Goal: Register for event/course

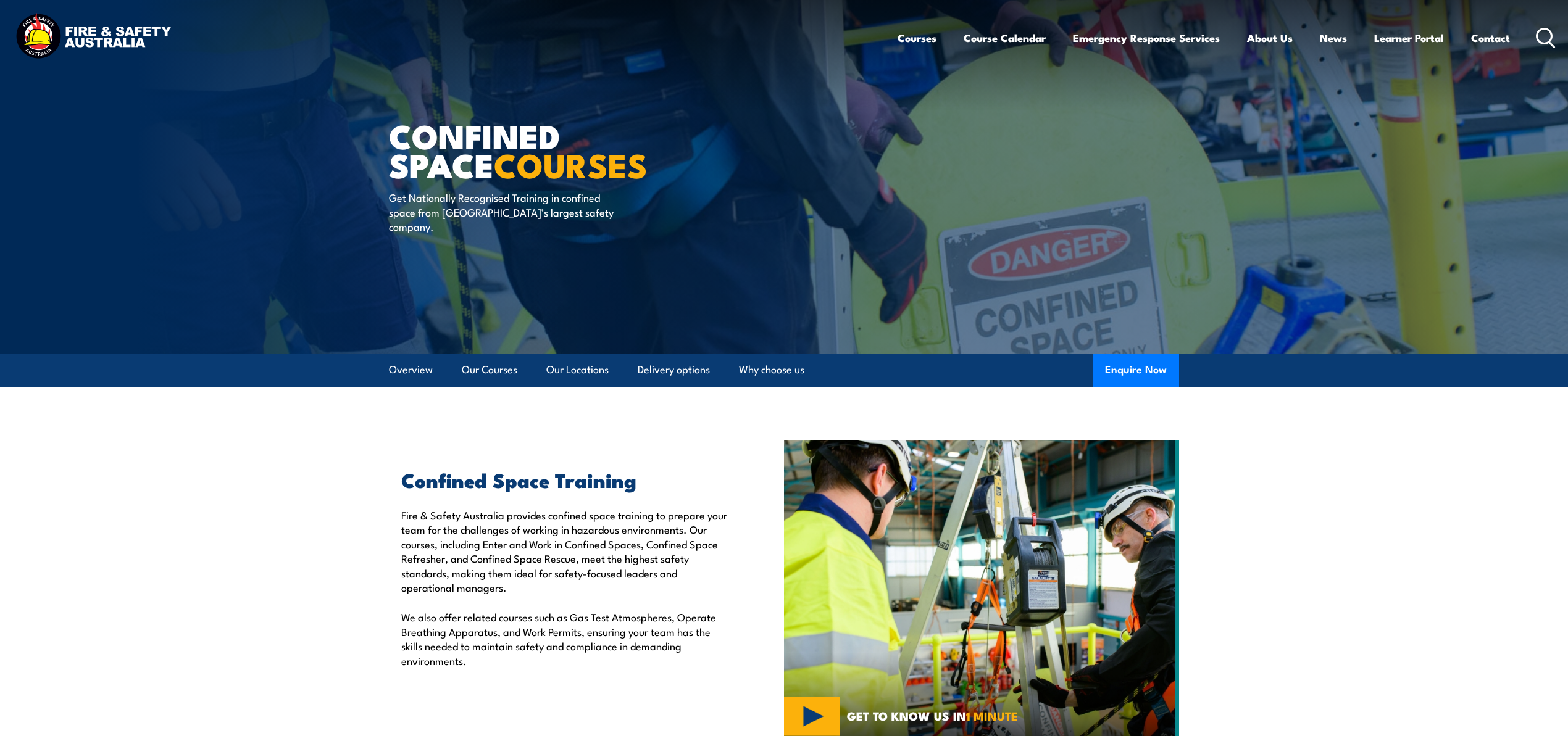
click at [1540, 38] on icon at bounding box center [1545, 38] width 19 height 20
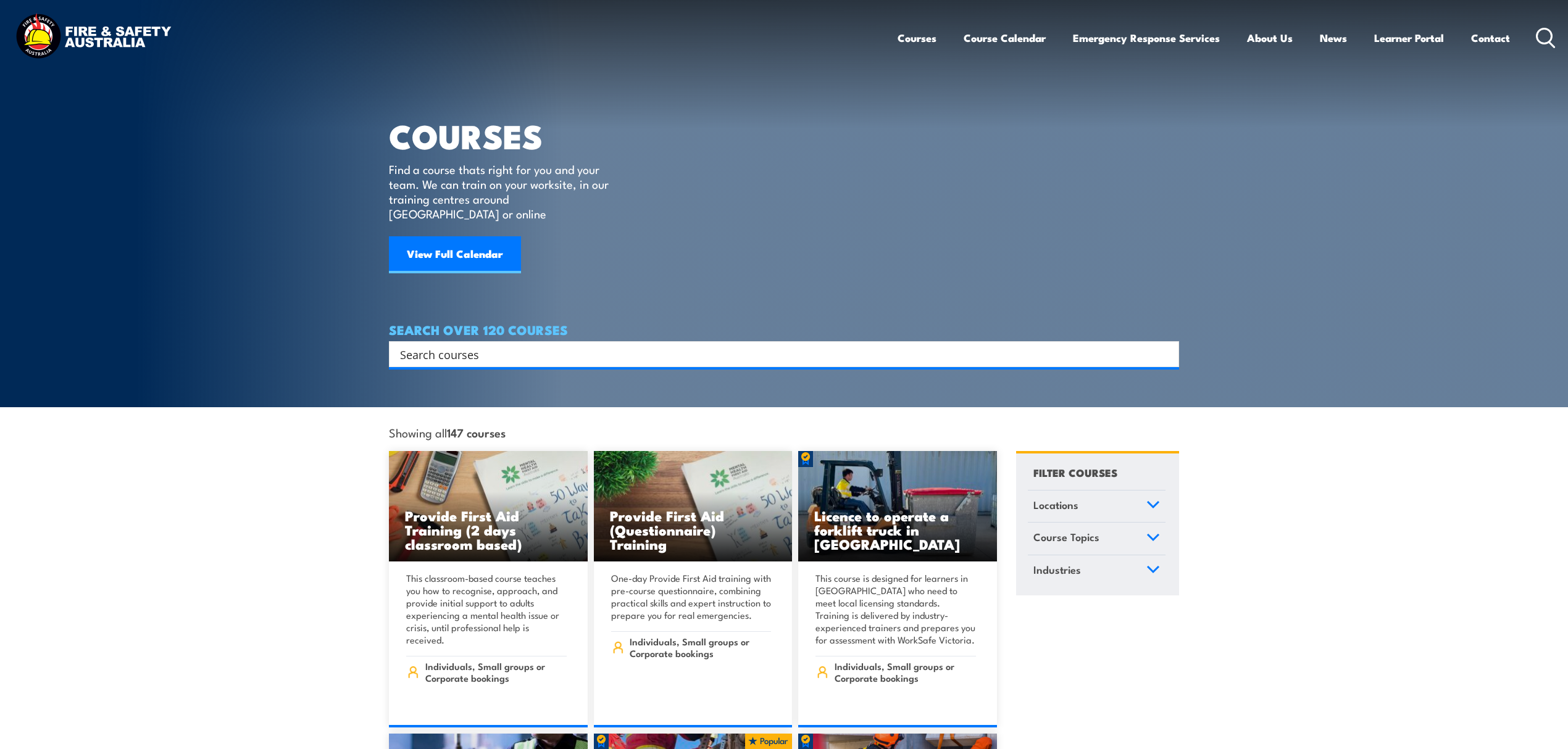
click at [495, 345] on input "Search input" at bounding box center [776, 354] width 752 height 19
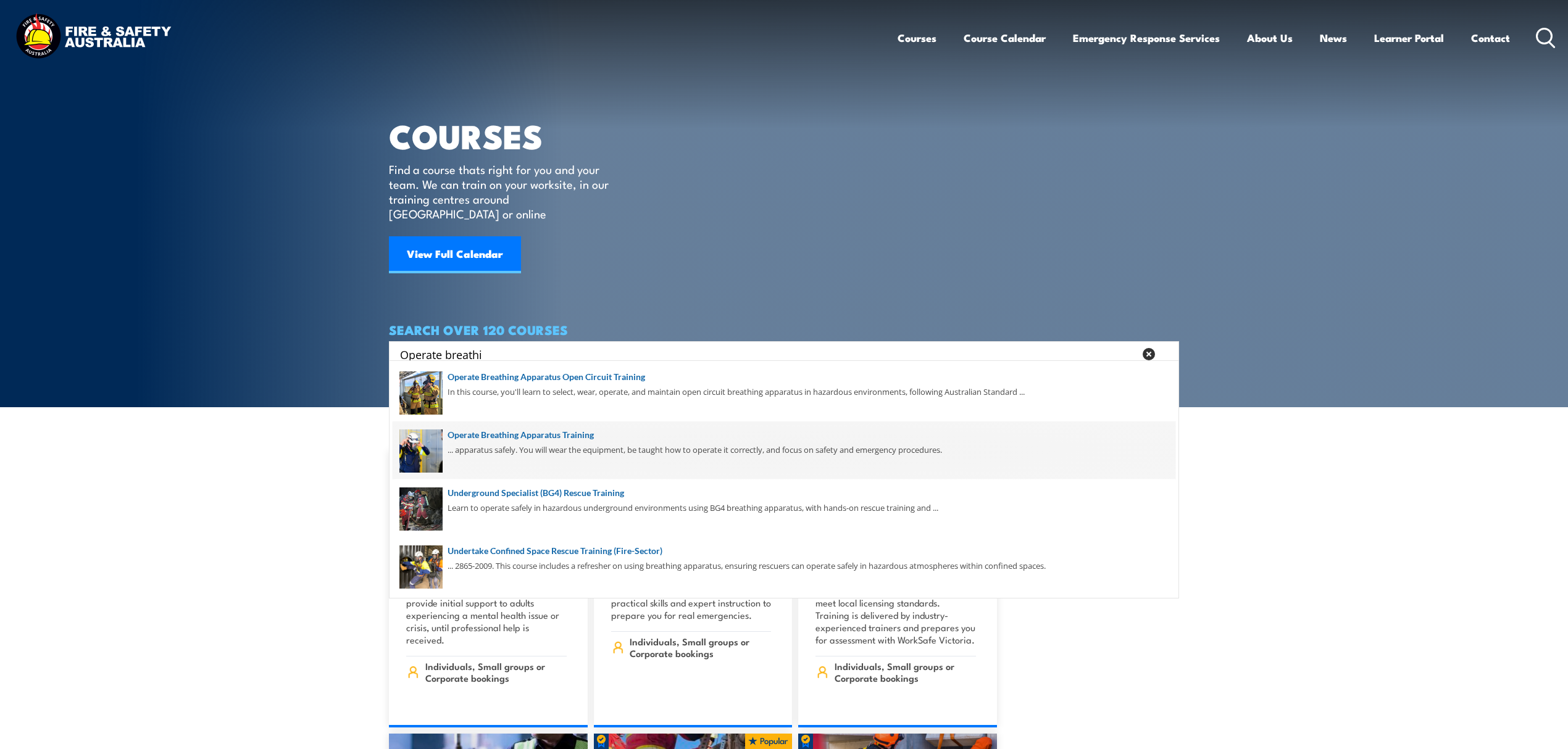
type input "Operate breathi"
click at [569, 444] on span at bounding box center [784, 450] width 783 height 58
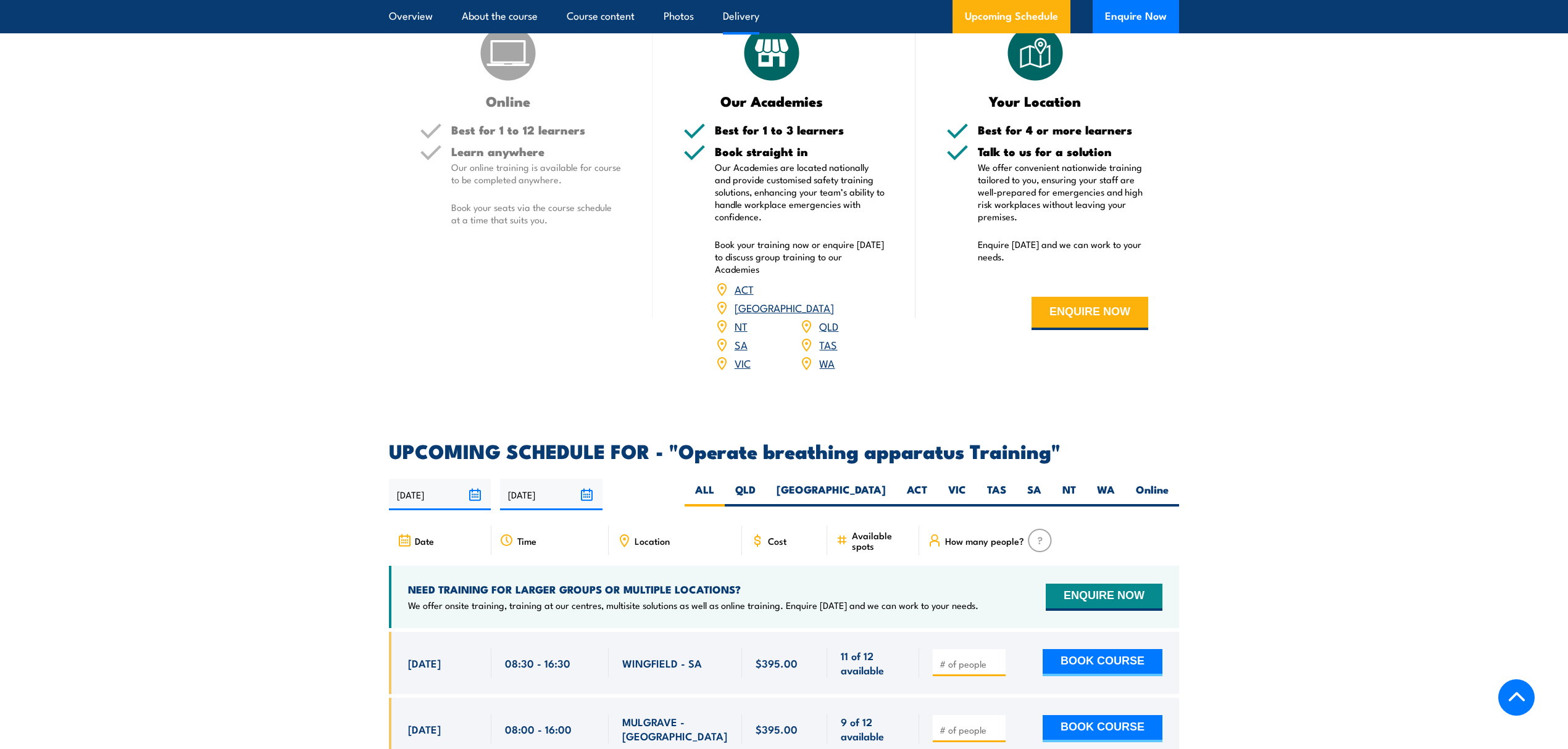
scroll to position [1563, 0]
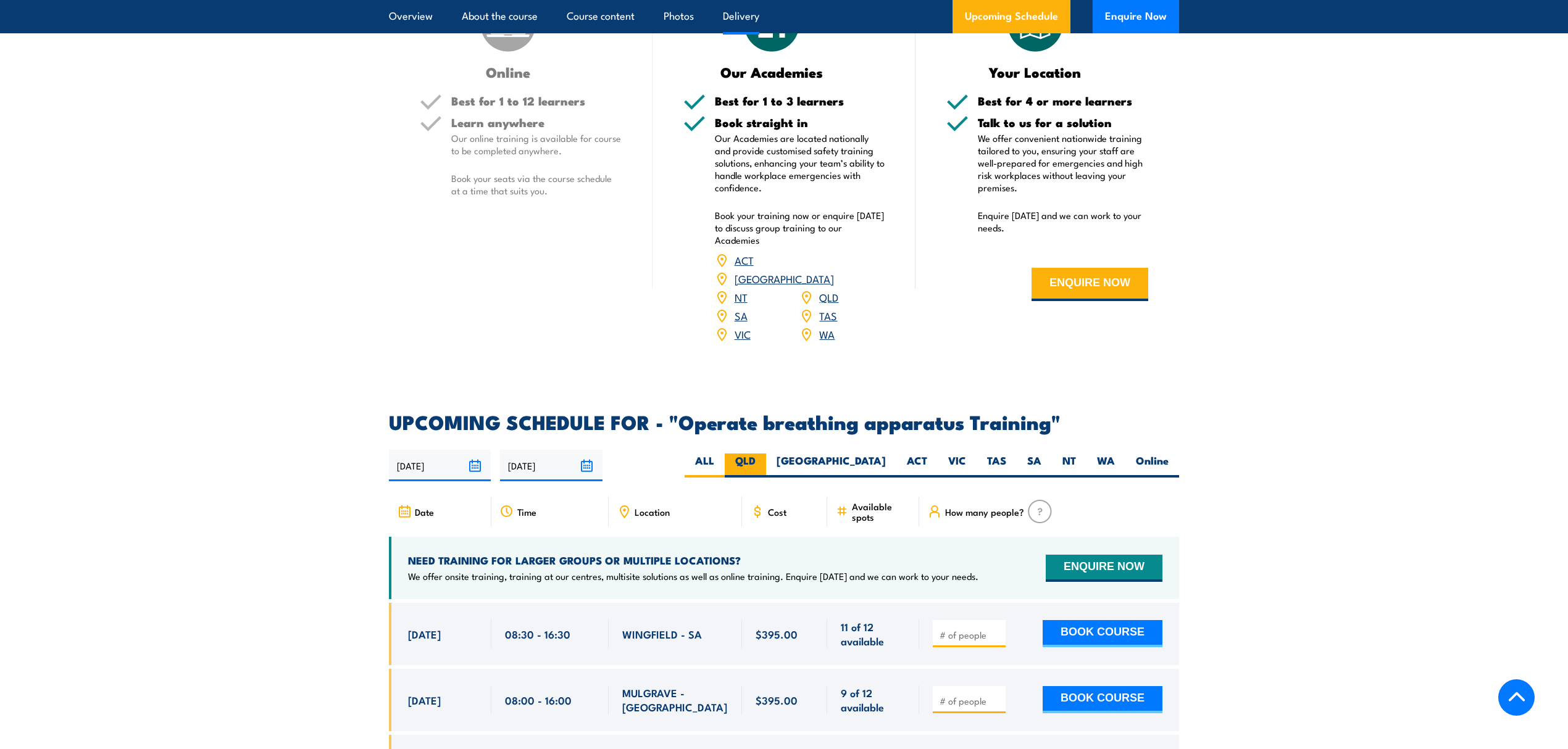
click at [766, 458] on label "QLD" at bounding box center [745, 466] width 42 height 24
click at [764, 458] on input "QLD" at bounding box center [759, 457] width 8 height 8
radio input "true"
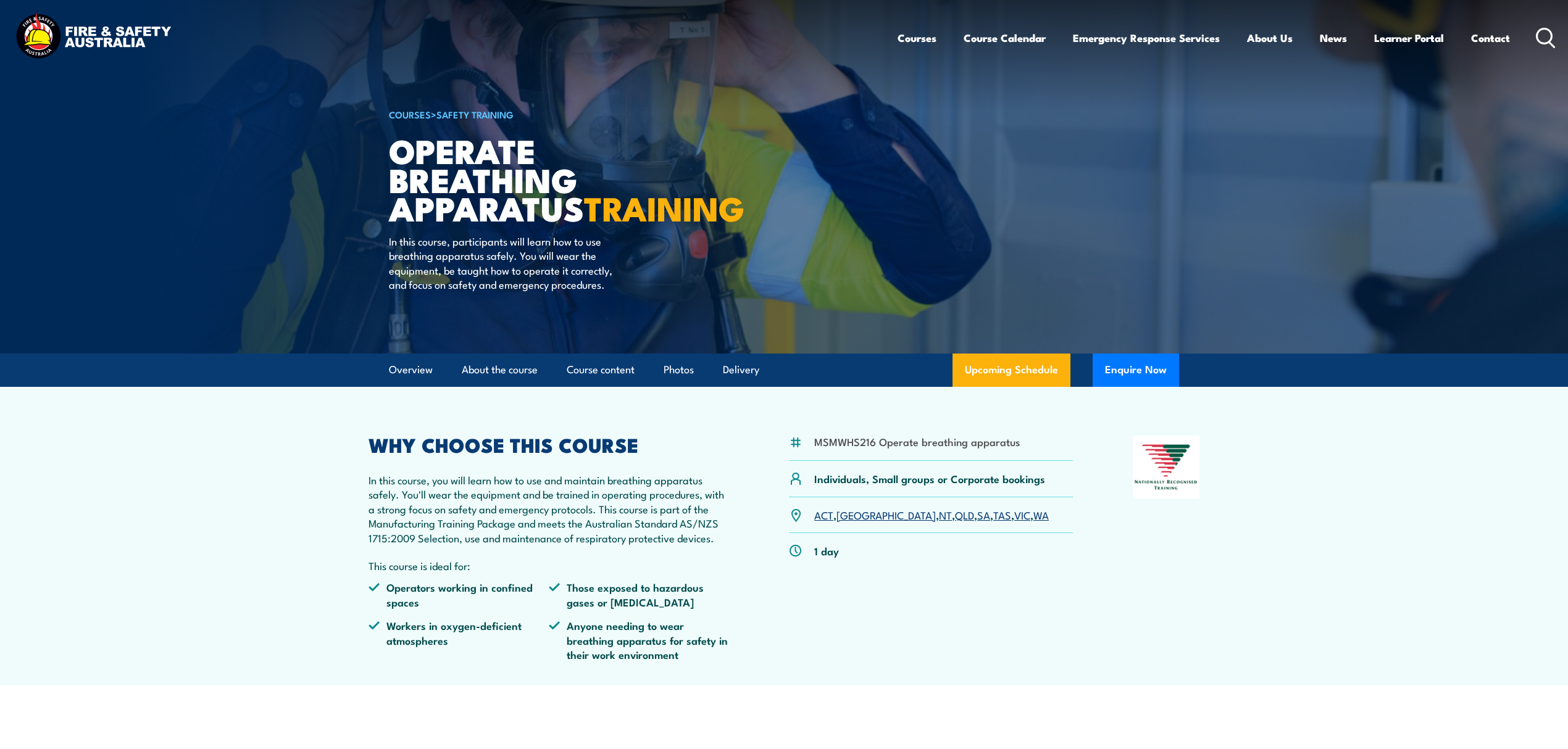
click at [1544, 41] on icon at bounding box center [1545, 38] width 19 height 20
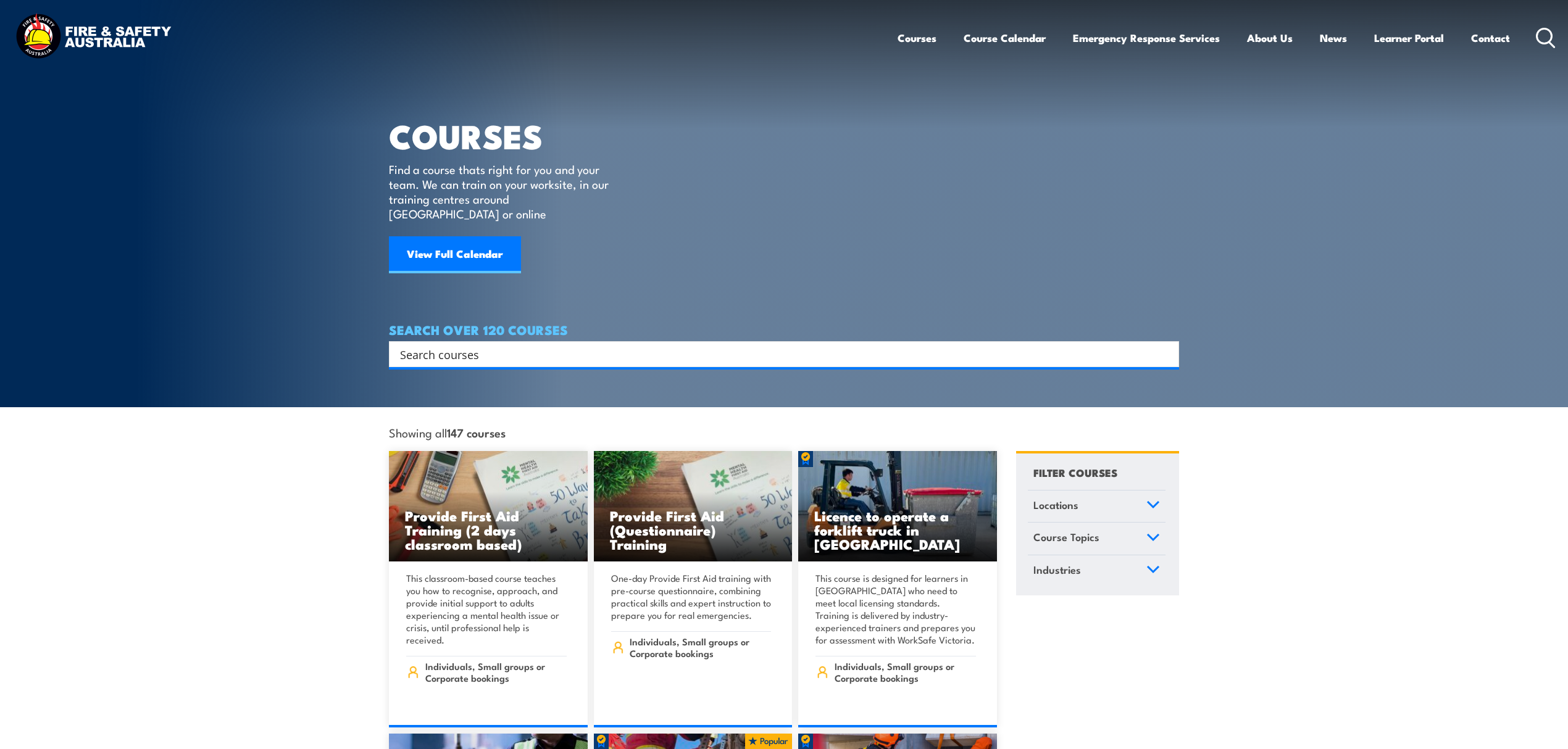
click at [509, 345] on input "Search input" at bounding box center [776, 354] width 752 height 19
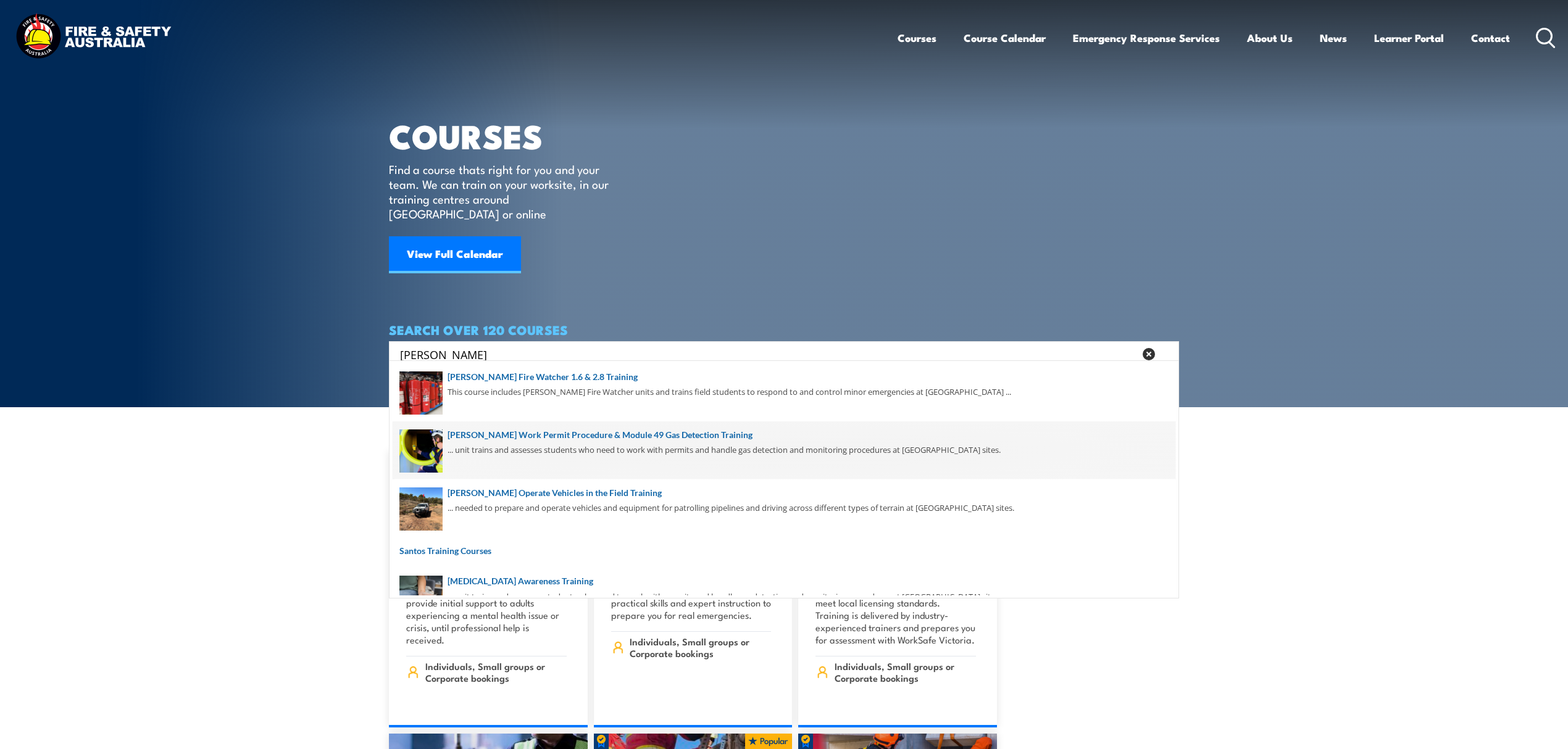
type input "santos"
click at [578, 441] on span at bounding box center [784, 450] width 783 height 58
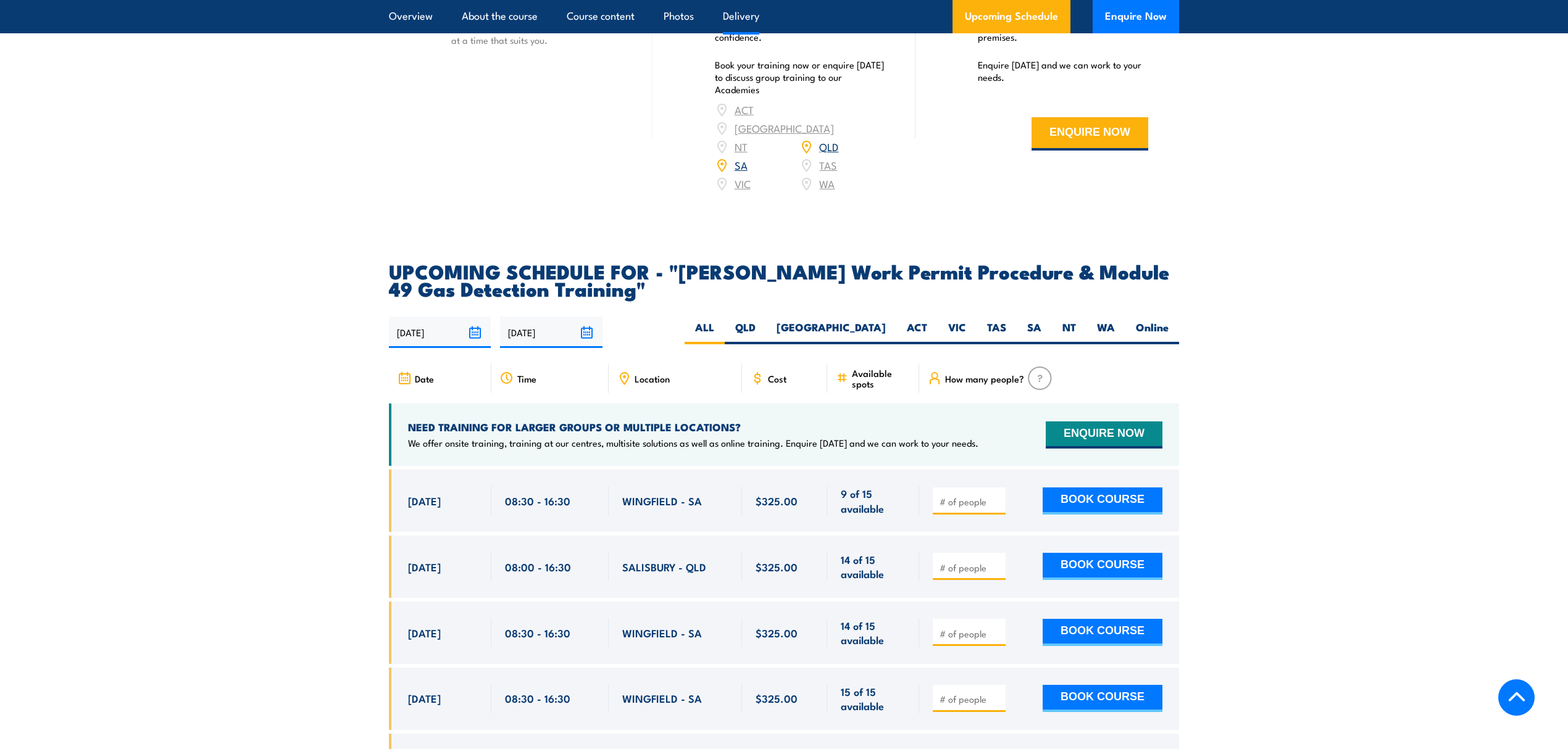
scroll to position [1810, 0]
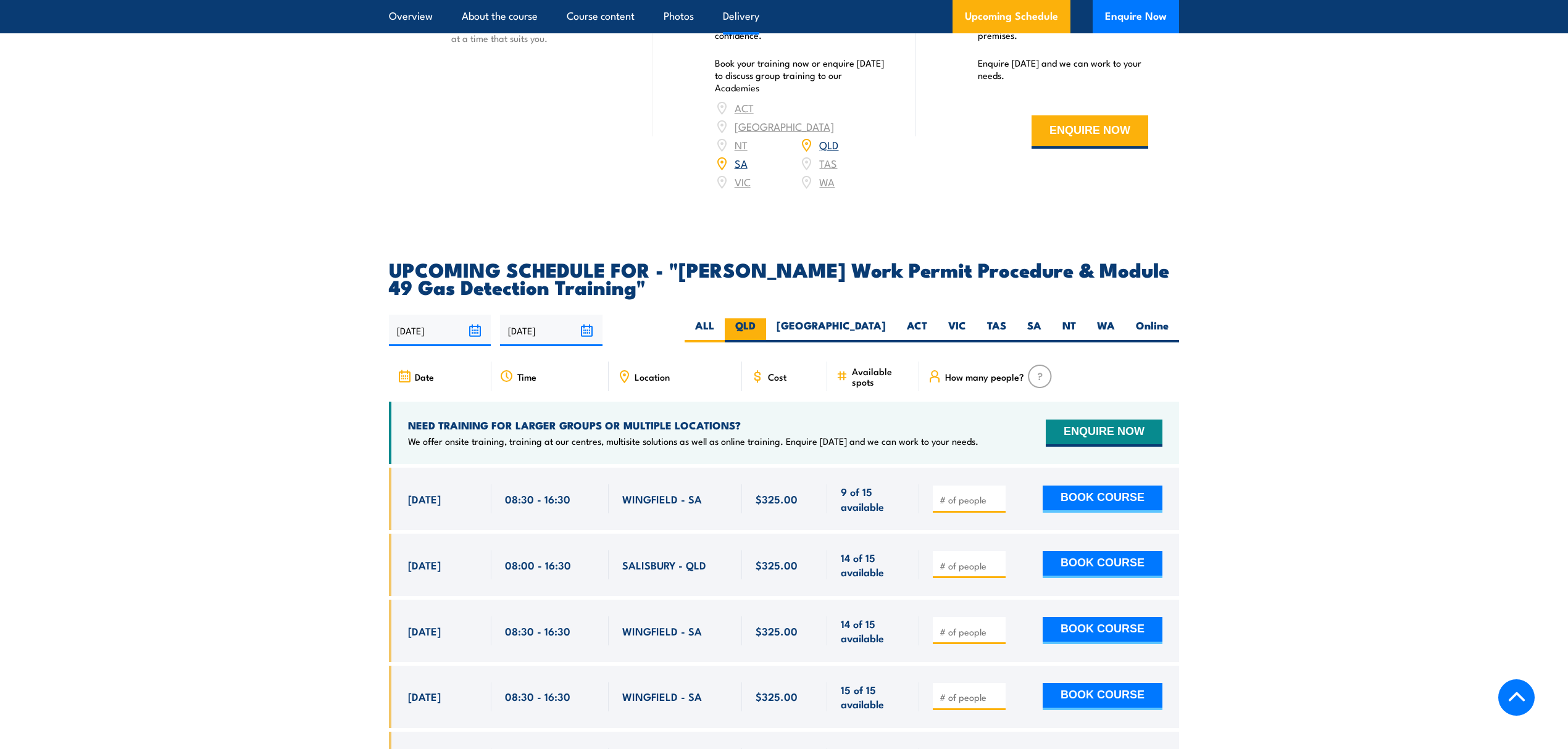
click at [766, 318] on label "QLD" at bounding box center [745, 331] width 42 height 24
click at [764, 318] on input "QLD" at bounding box center [759, 322] width 8 height 8
radio input "true"
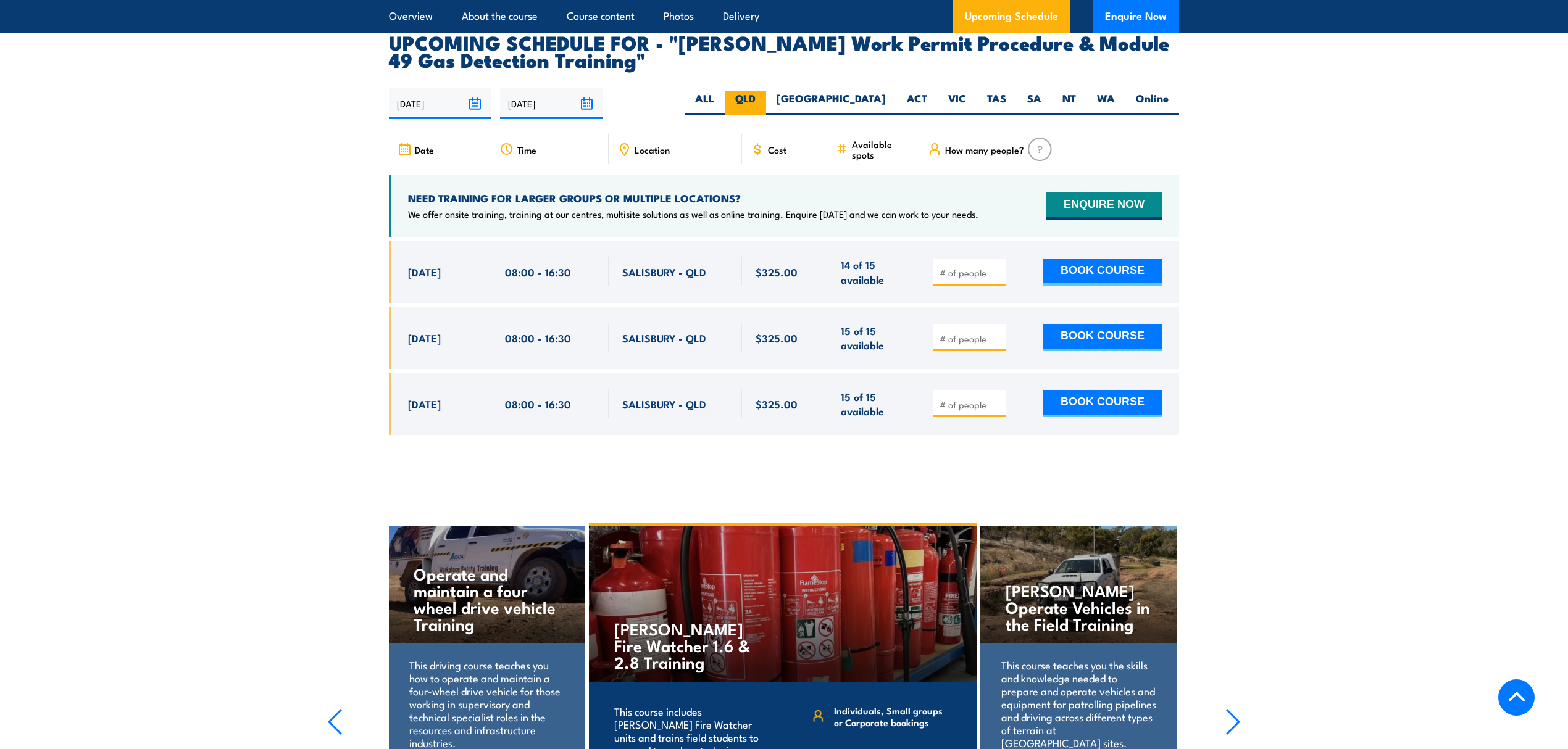
click at [766, 91] on label "QLD" at bounding box center [745, 103] width 42 height 24
click at [764, 91] on input "QLD" at bounding box center [759, 95] width 8 height 8
